Goal: Task Accomplishment & Management: Manage account settings

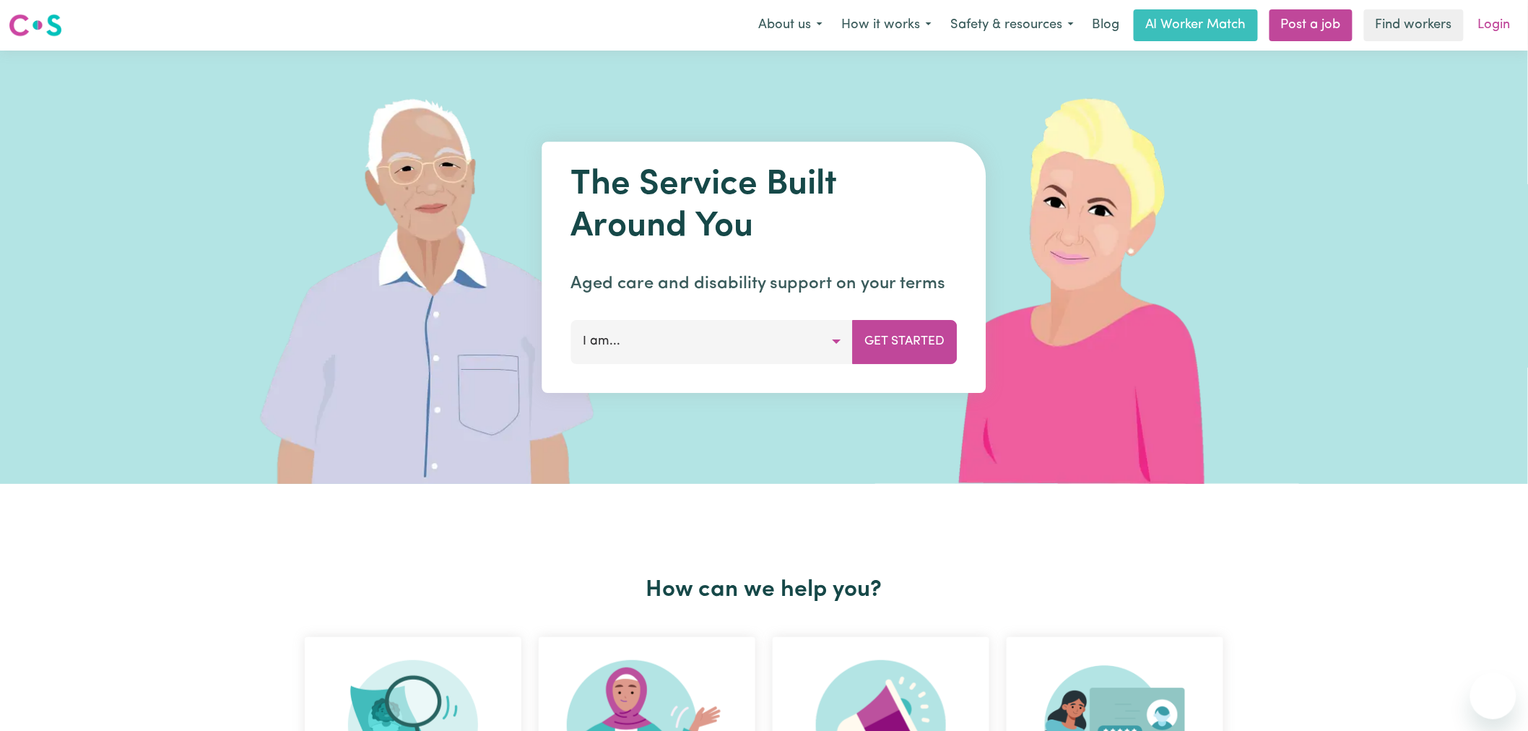
click at [1489, 29] on link "Login" at bounding box center [1495, 25] width 50 height 32
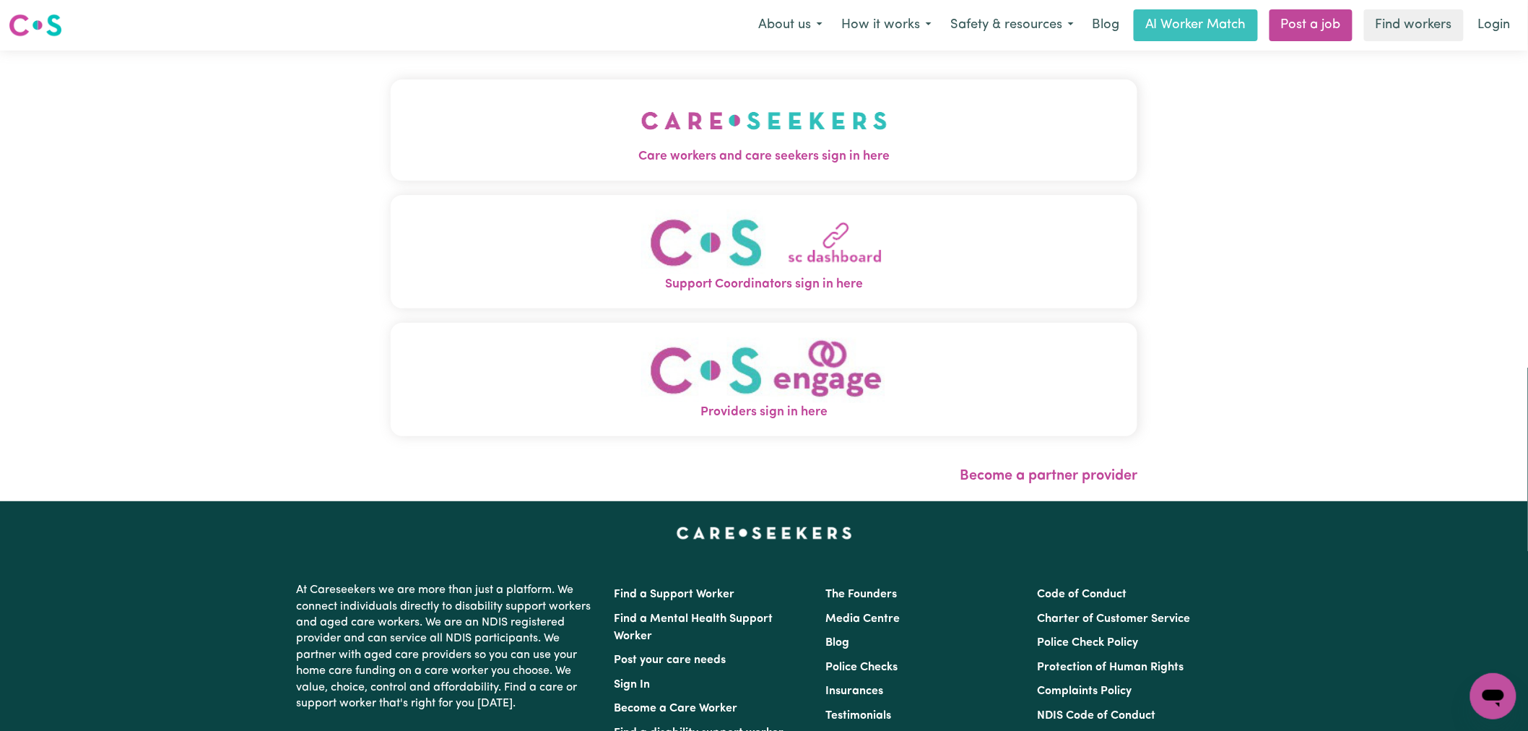
click at [652, 119] on img "Care workers and care seekers sign in here" at bounding box center [764, 120] width 246 height 53
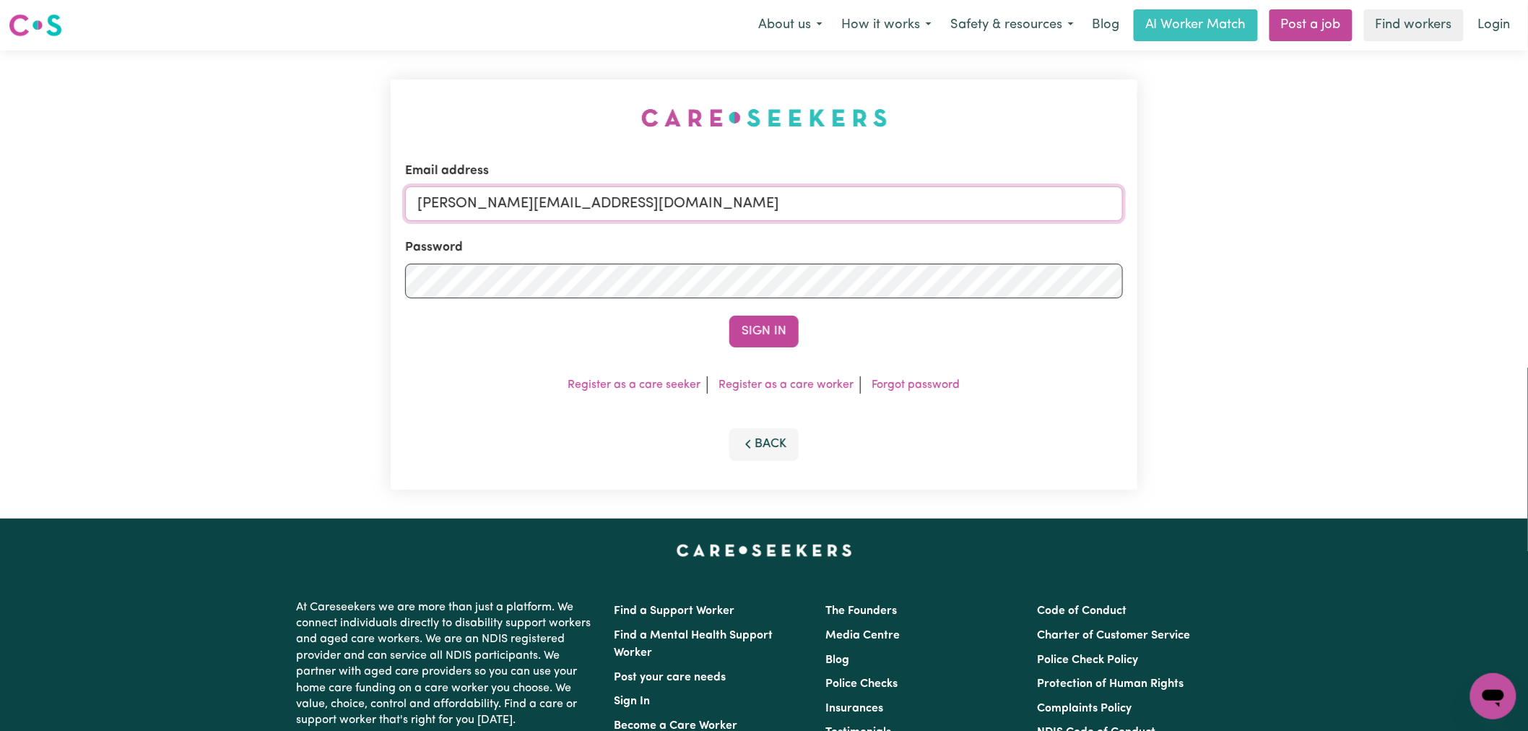
click at [688, 210] on input "[PERSON_NAME][EMAIL_ADDRESS][DOMAIN_NAME]" at bounding box center [764, 203] width 718 height 35
type input "[PERSON_NAME][EMAIL_ADDRESS][DOMAIN_NAME]"
drag, startPoint x: 791, startPoint y: 207, endPoint x: 596, endPoint y: 199, distance: 194.4
click at [596, 199] on input "[PERSON_NAME][EMAIL_ADDRESS][DOMAIN_NAME]" at bounding box center [764, 203] width 718 height 35
click at [586, 208] on input "[PERSON_NAME][EMAIL_ADDRESS][DOMAIN_NAME]" at bounding box center [764, 203] width 718 height 35
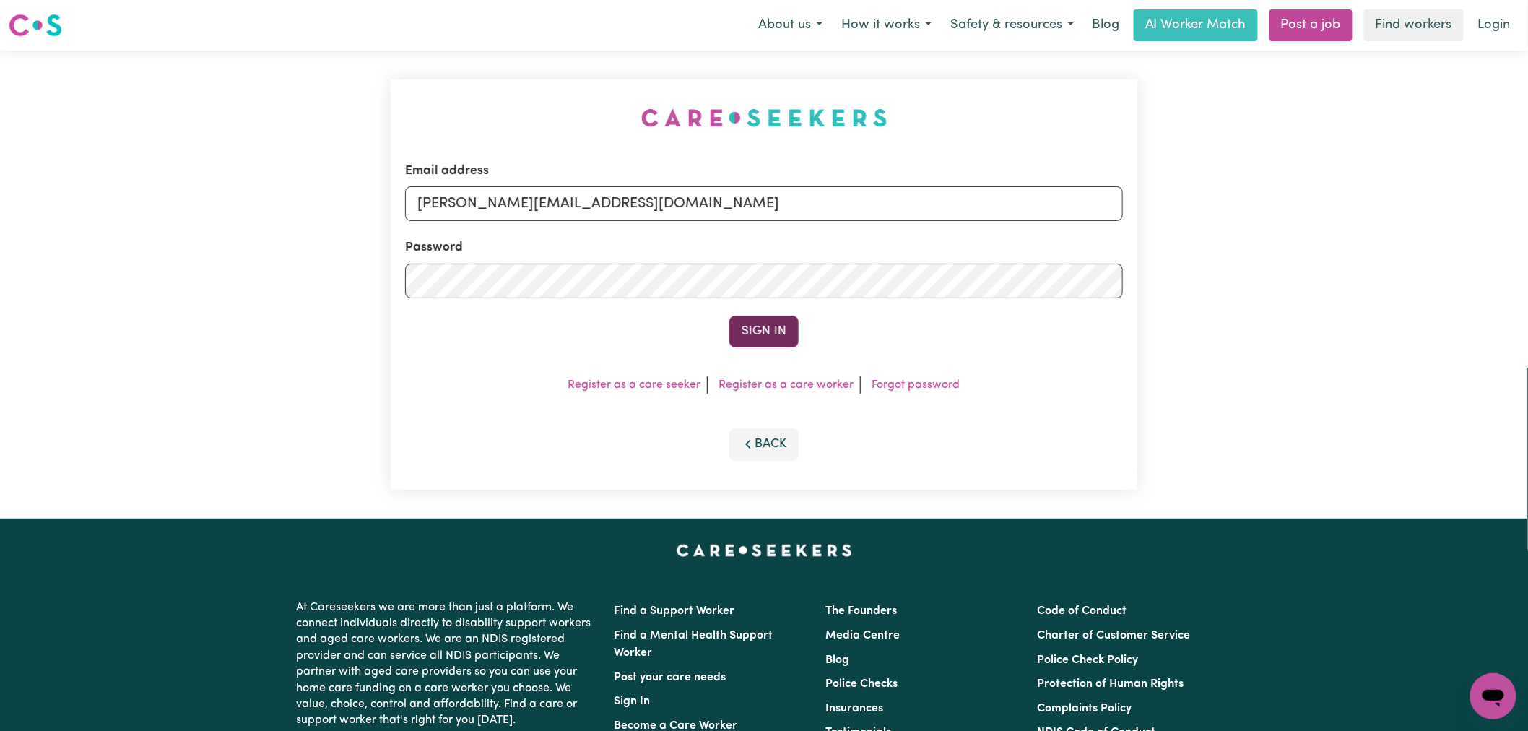
click at [757, 330] on button "Sign In" at bounding box center [763, 332] width 69 height 32
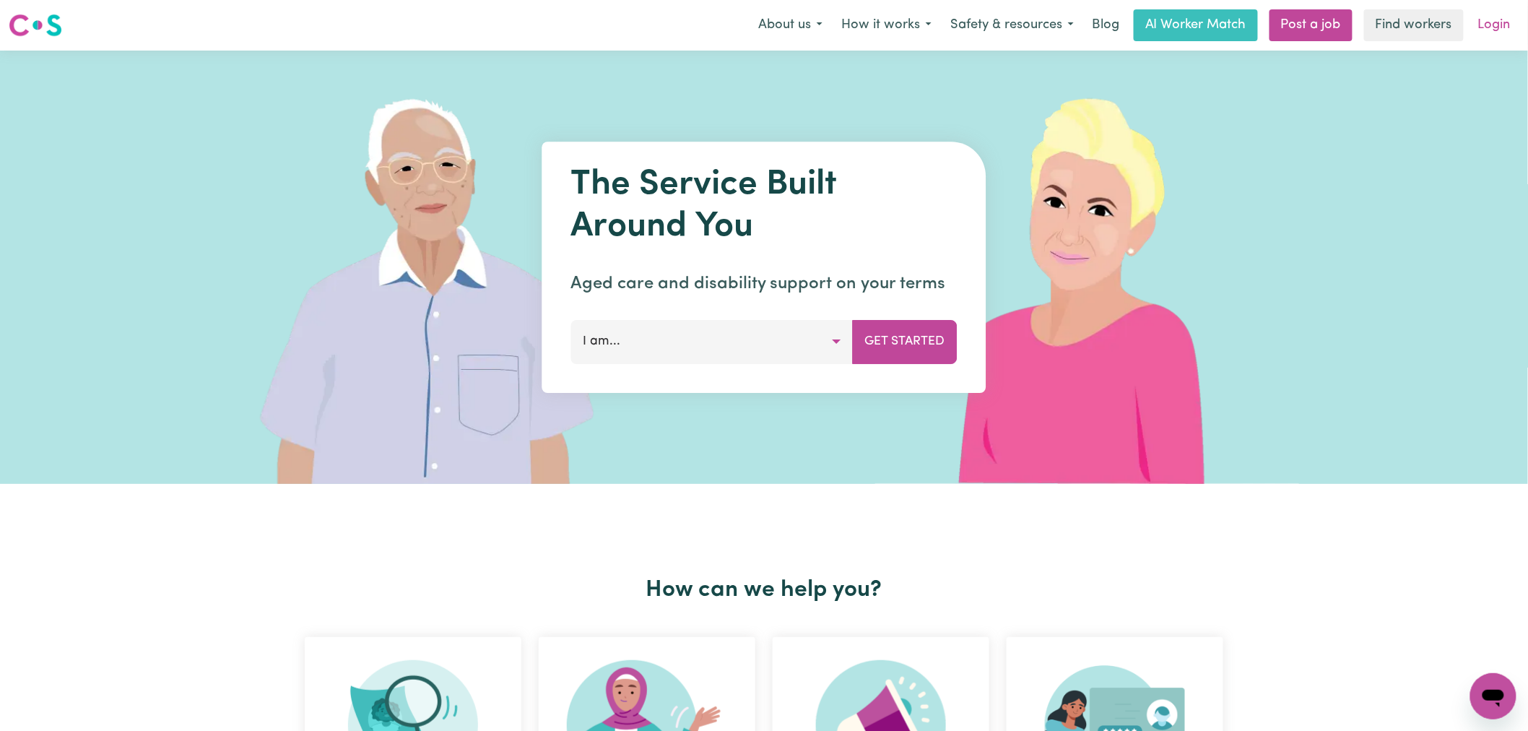
click at [1506, 32] on link "Login" at bounding box center [1495, 25] width 50 height 32
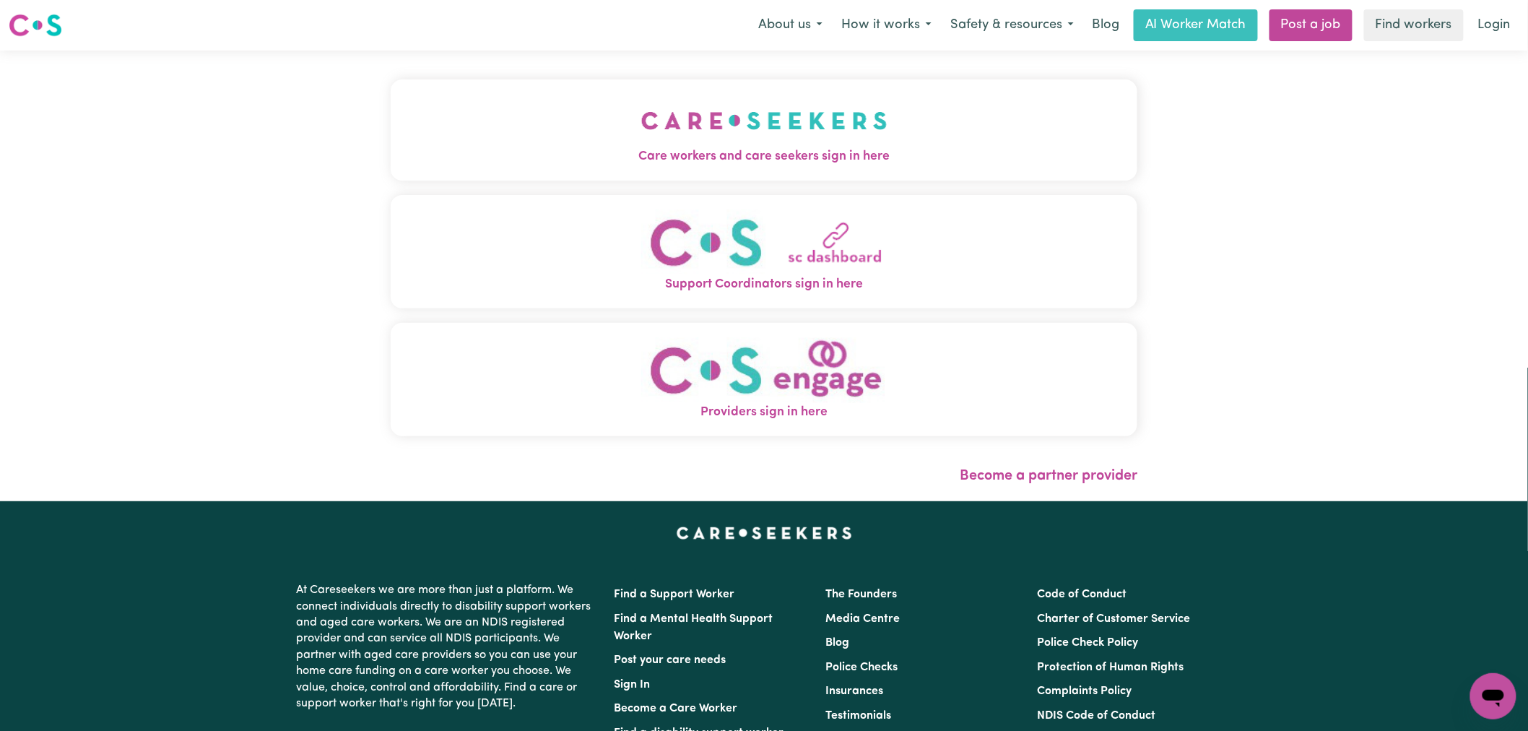
drag, startPoint x: 566, startPoint y: 116, endPoint x: 581, endPoint y: 123, distance: 16.5
click at [566, 116] on div "Care workers and care seekers sign in here Support Coordinators sign in here Pr…" at bounding box center [764, 264] width 747 height 371
click at [598, 129] on button "Care workers and care seekers sign in here" at bounding box center [764, 129] width 747 height 101
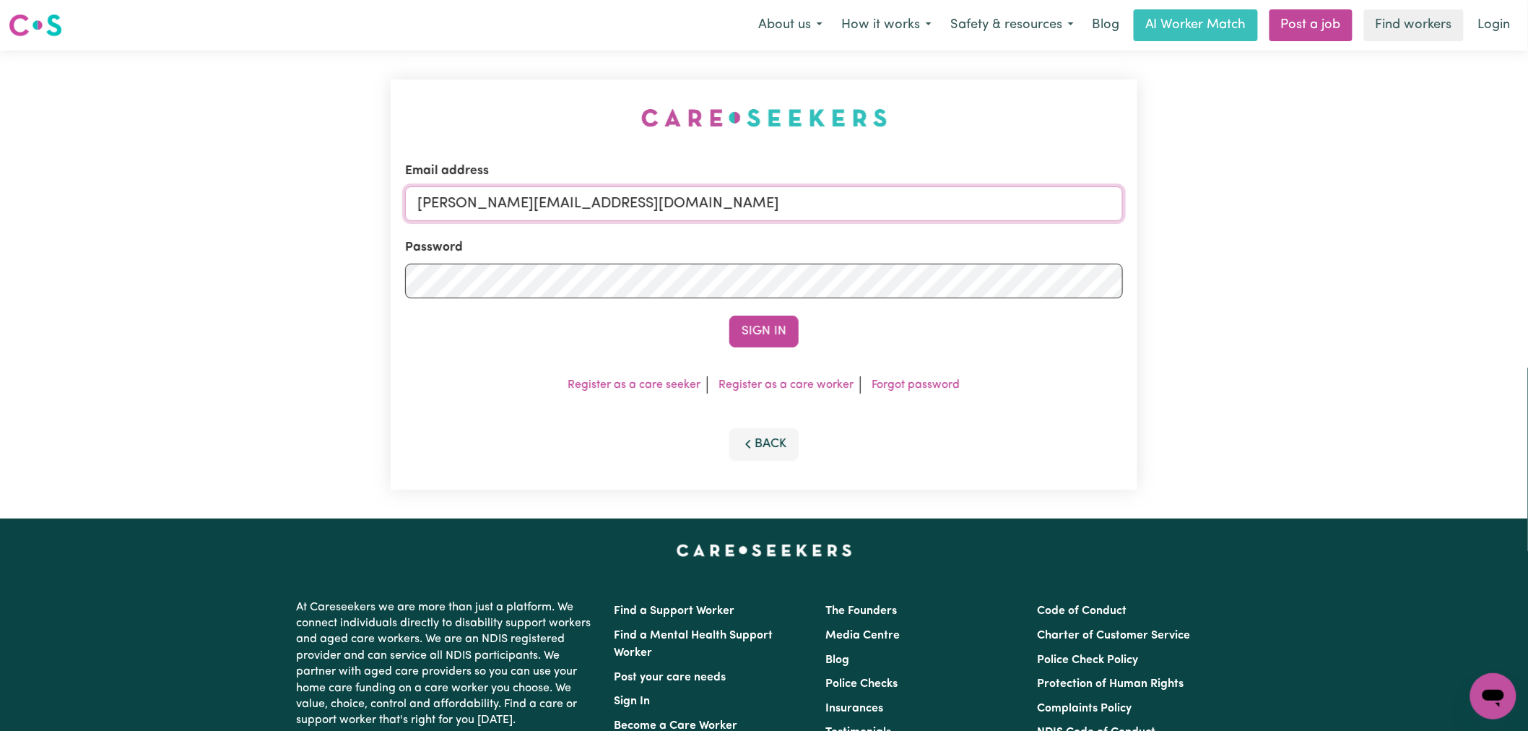
drag, startPoint x: 687, startPoint y: 202, endPoint x: 686, endPoint y: 218, distance: 16.0
click at [687, 202] on input "[PERSON_NAME][EMAIL_ADDRESS][DOMAIN_NAME]" at bounding box center [764, 203] width 718 height 35
drag, startPoint x: 784, startPoint y: 212, endPoint x: 491, endPoint y: 196, distance: 293.6
click at [491, 196] on input "superuser~[EMAIL_ADDRESS][DOMAIN_NAME]" at bounding box center [764, 203] width 718 height 35
type input "superuser~[EMAIL_ADDRESS][DOMAIN_NAME]"
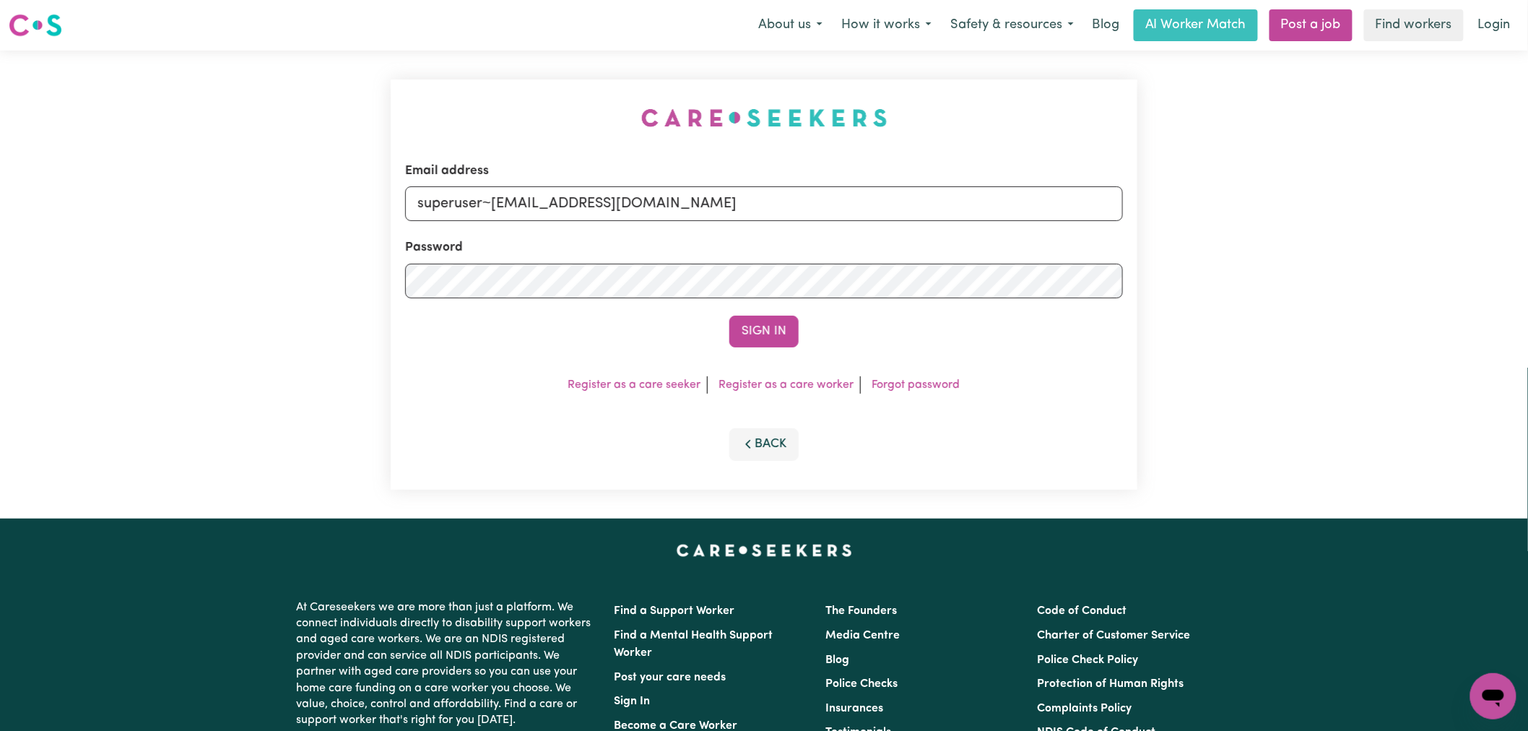
click at [729, 316] on button "Sign In" at bounding box center [763, 332] width 69 height 32
